Goal: Task Accomplishment & Management: Use online tool/utility

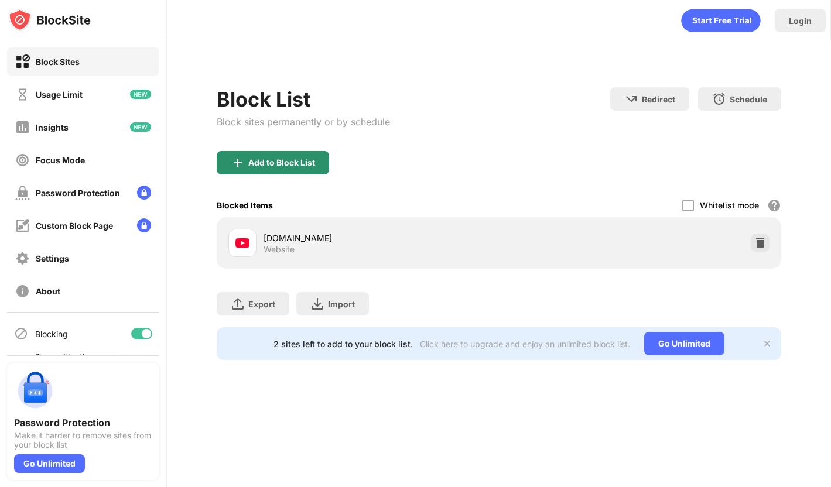
click at [278, 163] on div "Add to Block List" at bounding box center [281, 162] width 67 height 9
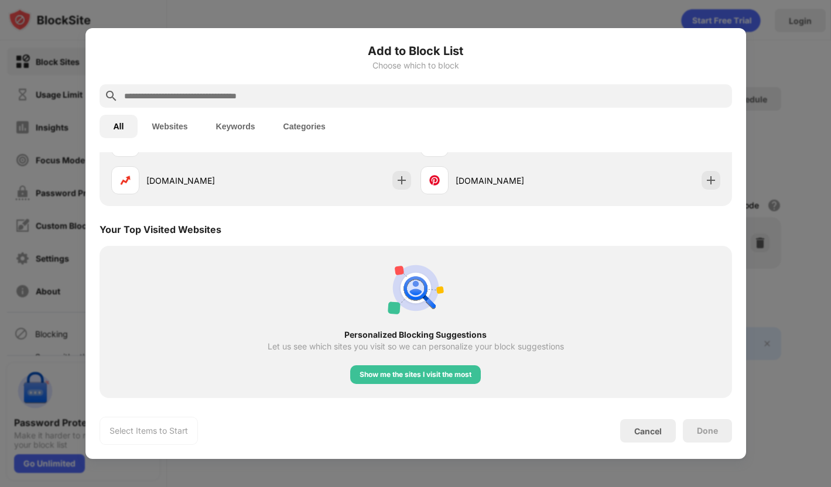
scroll to position [350, 0]
